Goal: Information Seeking & Learning: Find contact information

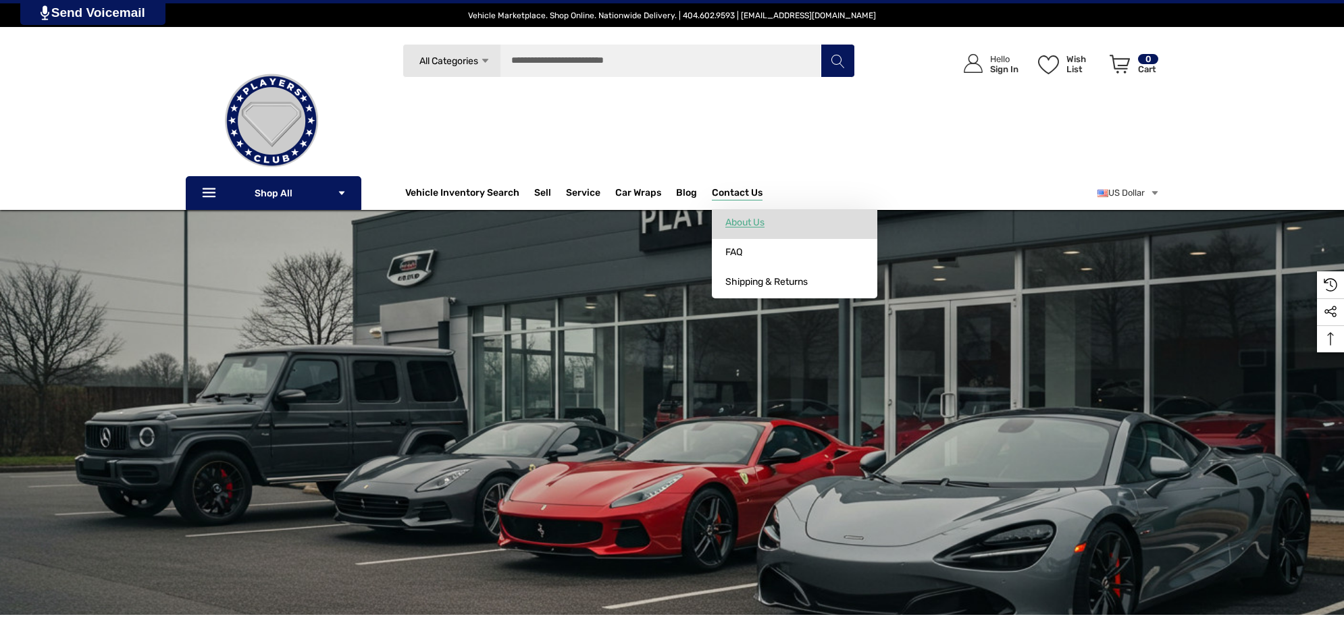
click at [816, 215] on link "About Us" at bounding box center [794, 222] width 165 height 27
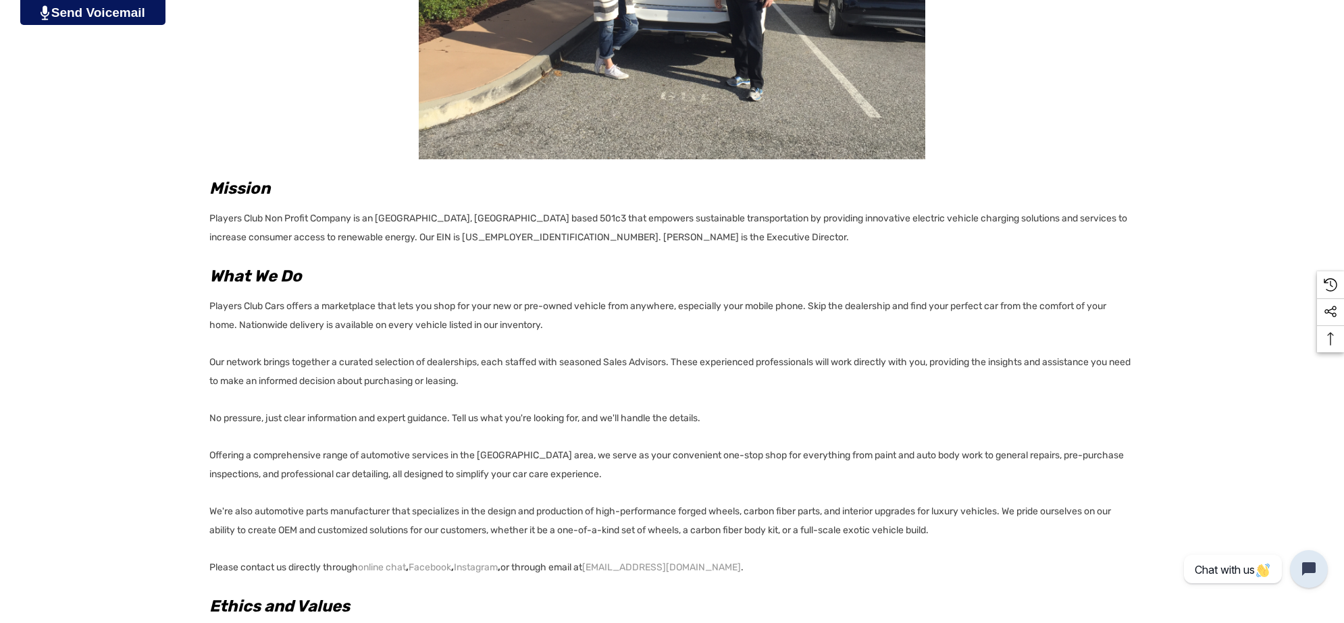
click at [964, 527] on p "We're also automotive parts manufacturer that specializes in the design and pro…" at bounding box center [671, 521] width 925 height 38
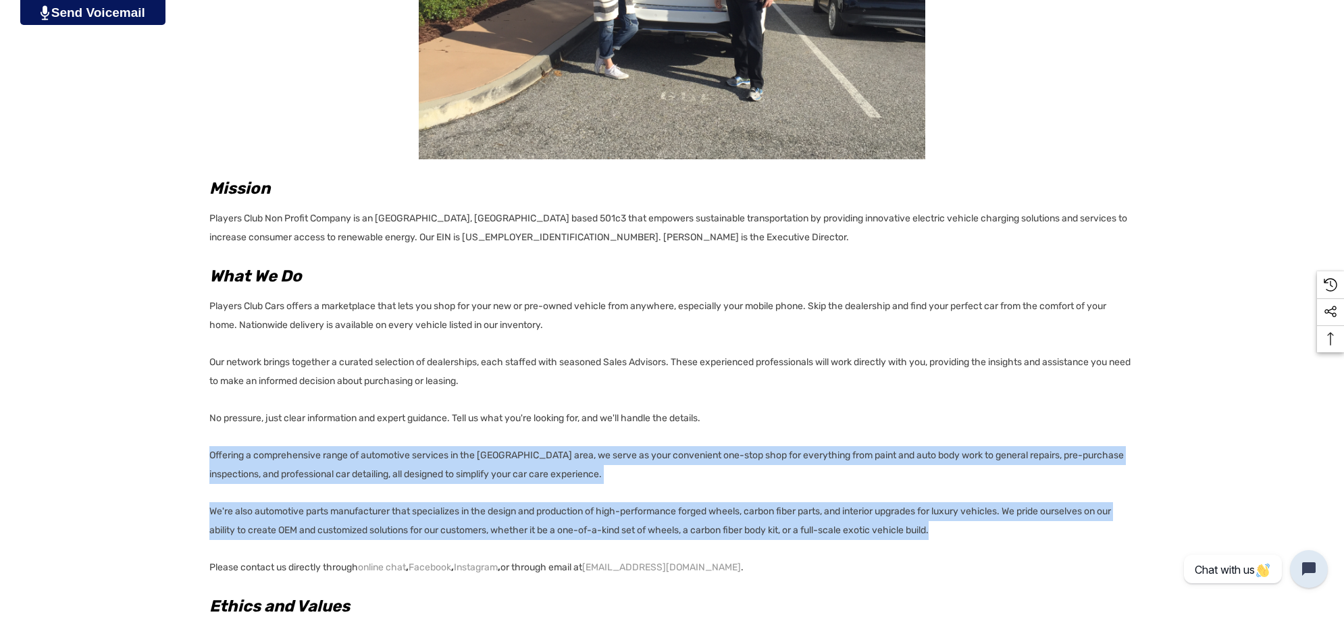
click at [211, 450] on p "Offering a comprehensive range of automotive services in the Atlanta area, we s…" at bounding box center [671, 465] width 925 height 38
copy div "Offering a comprehensive range of automotive services in the Atlanta area, we s…"
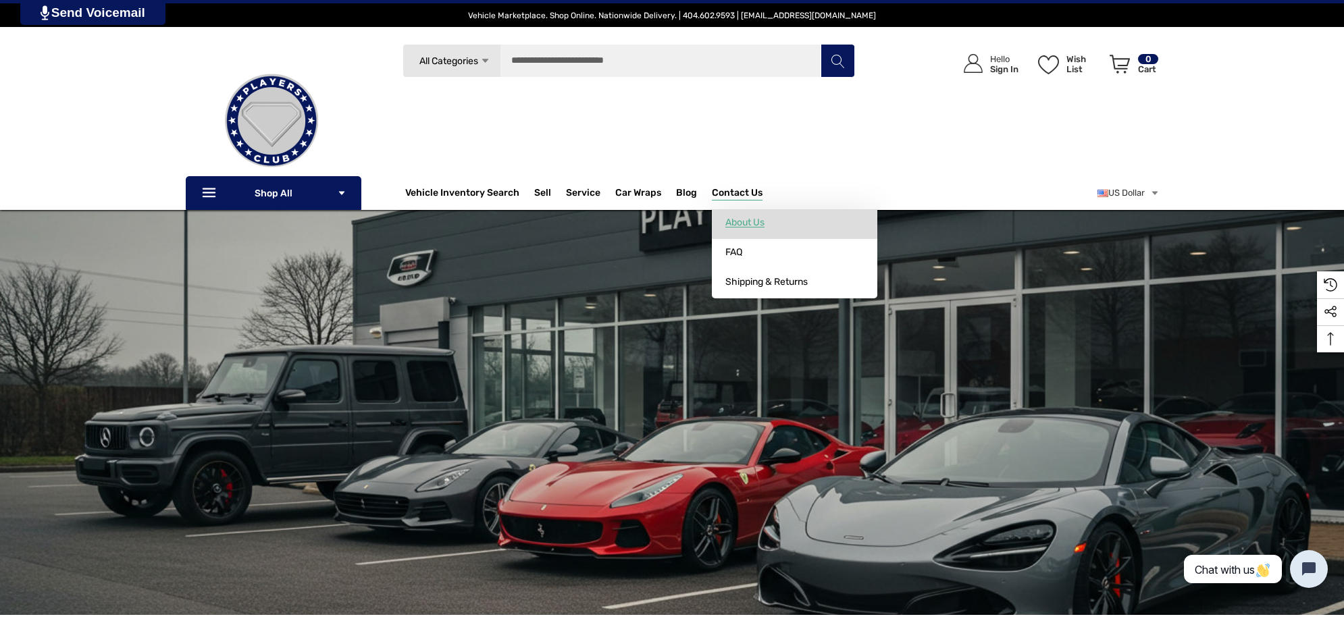
click at [764, 221] on span "About Us" at bounding box center [744, 223] width 39 height 12
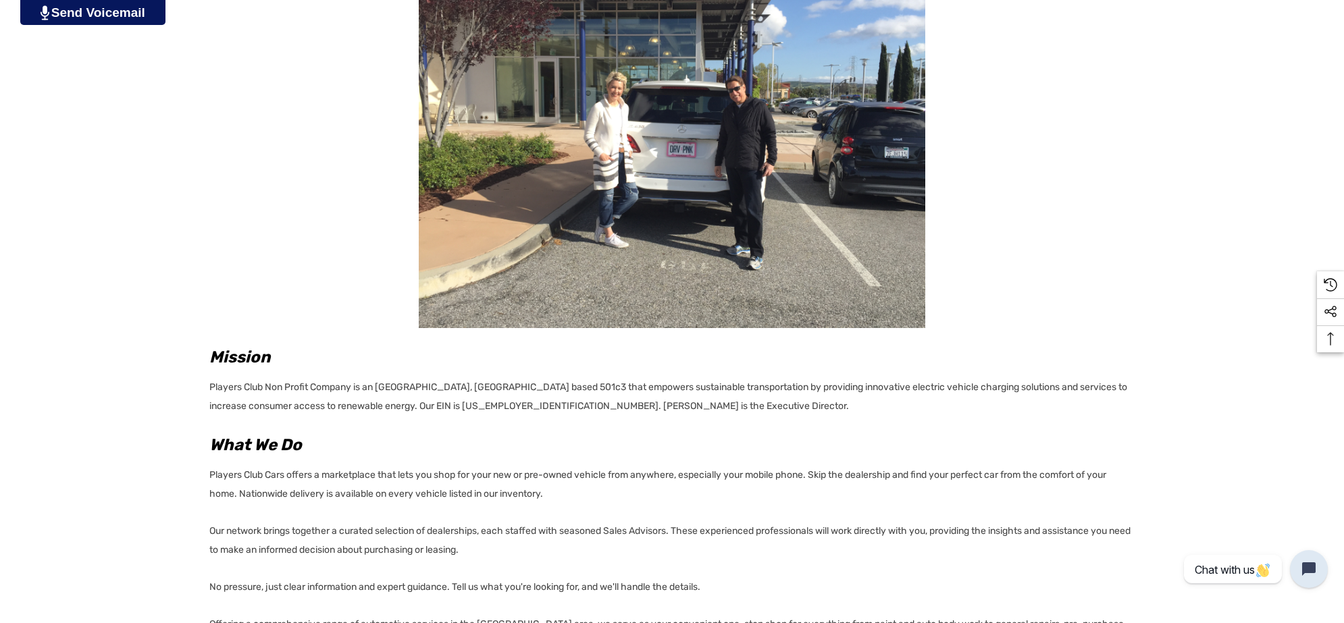
click at [334, 403] on p "Players Club Non Profit Company is an Atlanta, GA based 501c3 that empowers sus…" at bounding box center [671, 395] width 925 height 42
click at [387, 403] on p "Players Club Non Profit Company is an Atlanta, GA based 501c3 that empowers sus…" at bounding box center [671, 395] width 925 height 42
click at [338, 407] on p "Players Club Non Profit Company is an Atlanta, GA based 501c3 that empowers sus…" at bounding box center [671, 395] width 925 height 42
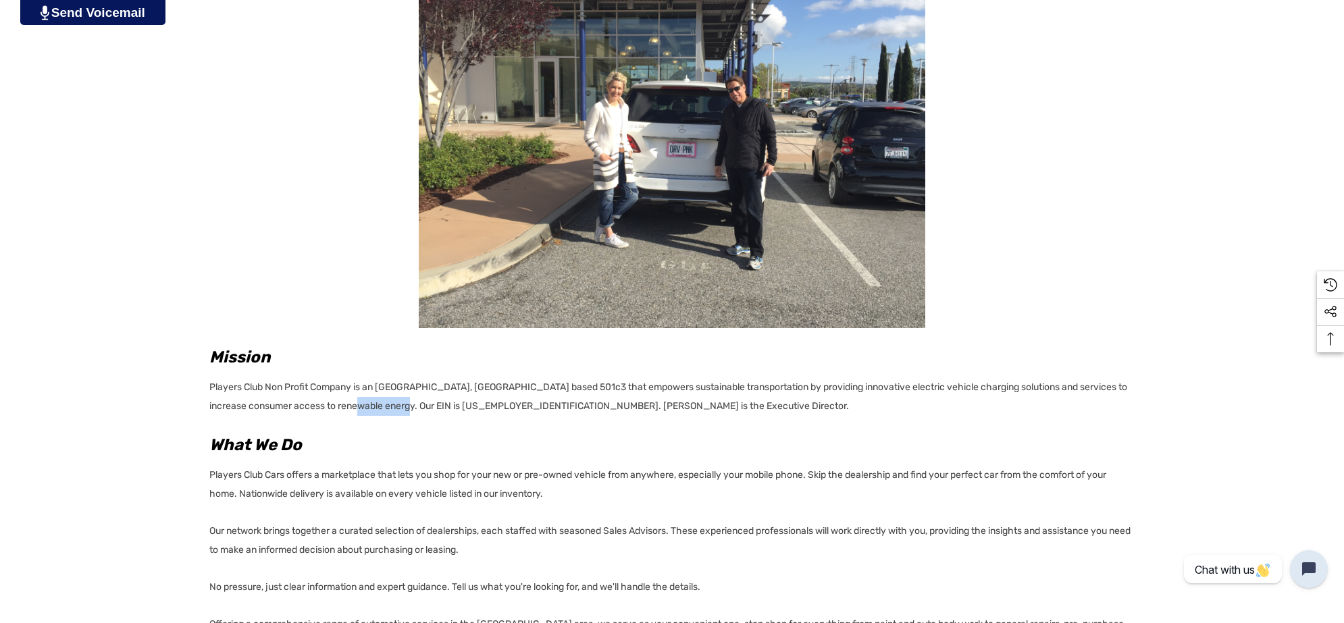
click at [388, 403] on p "Players Club Non Profit Company is an Atlanta, GA based 501c3 that empowers sus…" at bounding box center [671, 395] width 925 height 42
click at [386, 407] on p "Players Club Non Profit Company is an Atlanta, GA based 501c3 that empowers sus…" at bounding box center [671, 395] width 925 height 42
copy p "33-2912065"
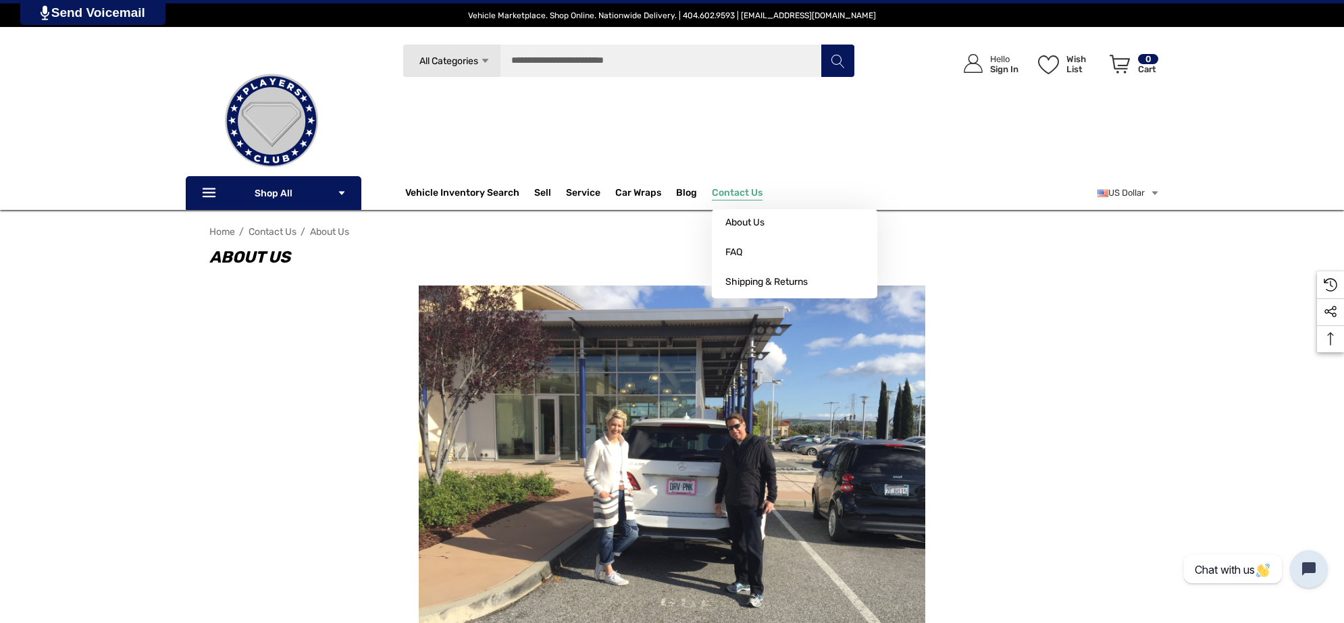
click at [762, 192] on span "Contact Us" at bounding box center [737, 194] width 51 height 15
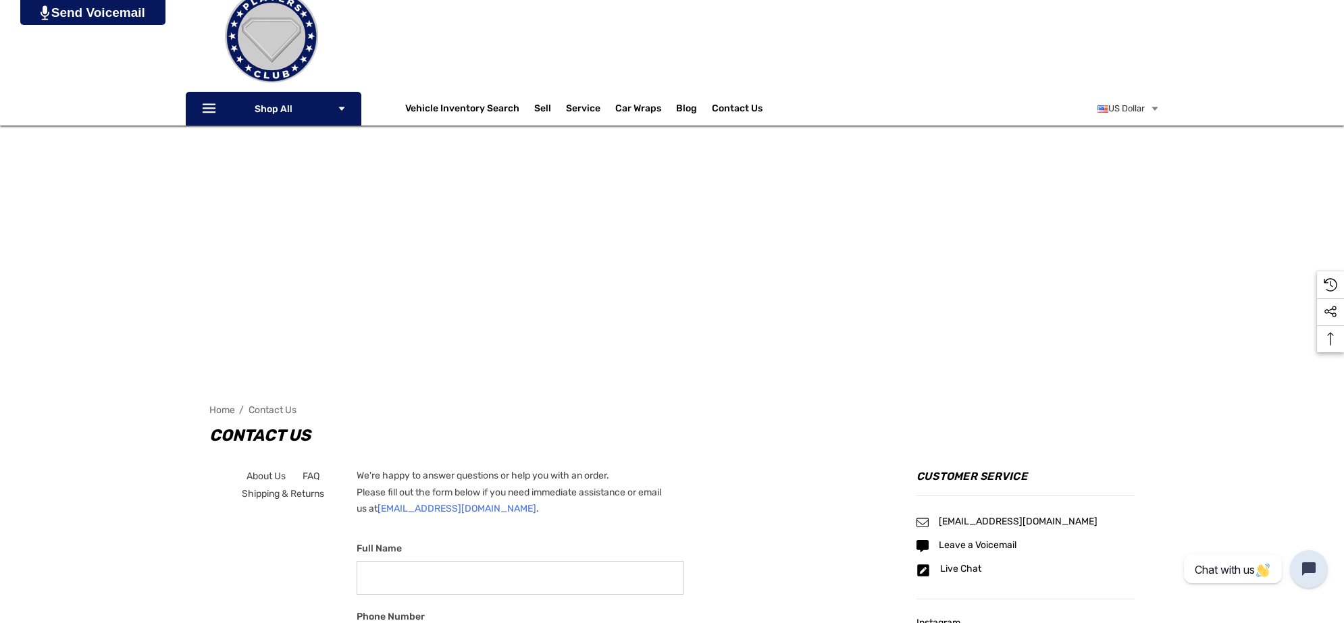
scroll to position [84, 0]
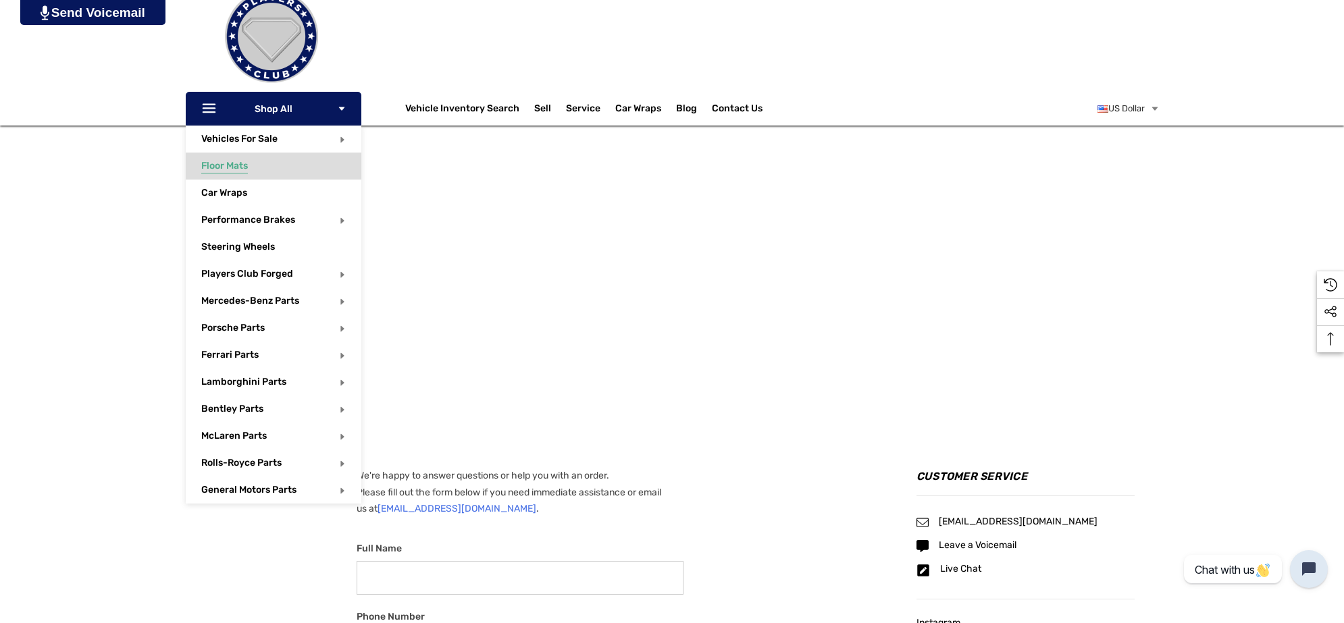
click at [247, 164] on span "Floor Mats" at bounding box center [224, 167] width 47 height 15
